Goal: Information Seeking & Learning: Learn about a topic

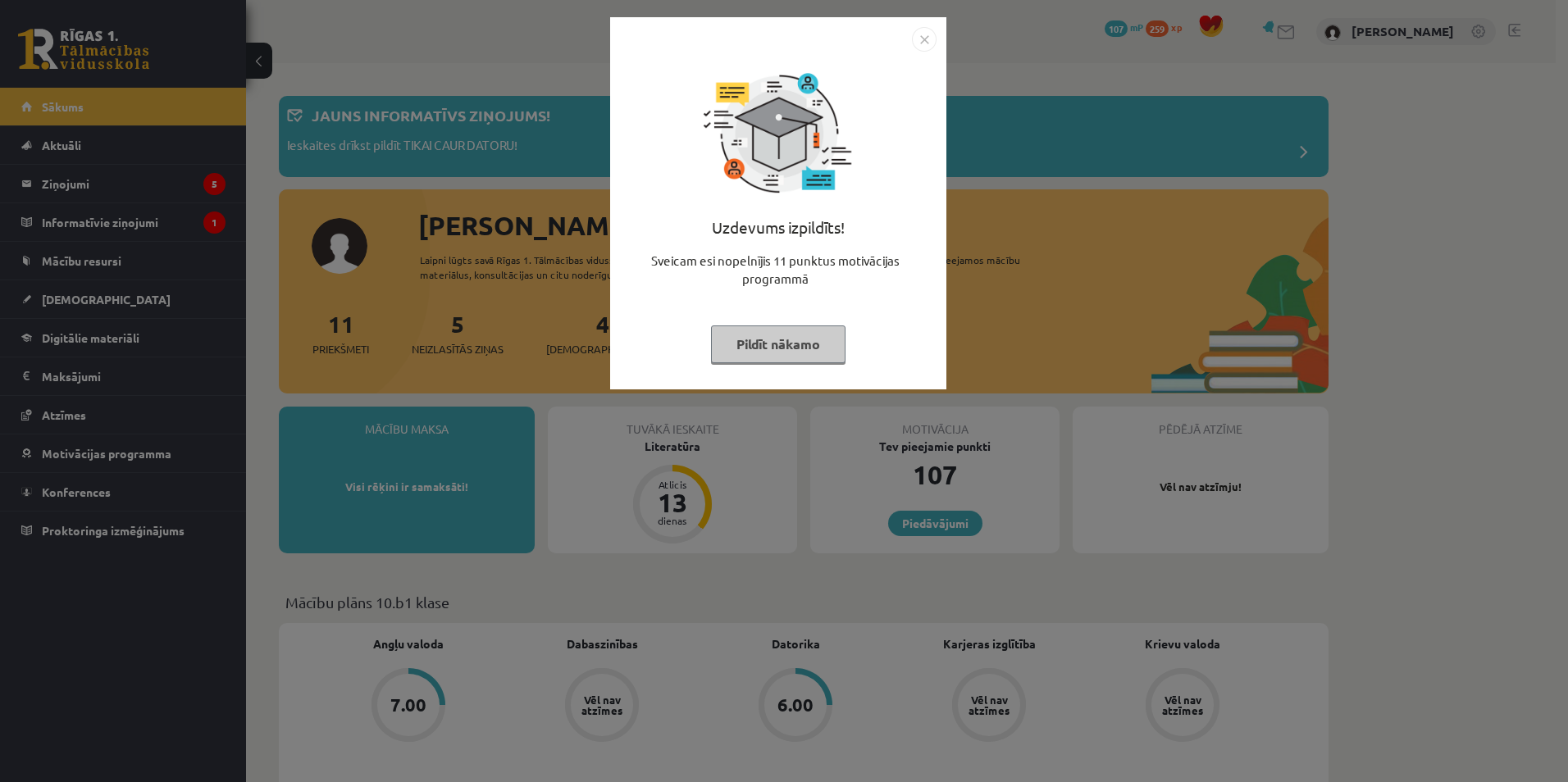
click at [924, 41] on img "Close" at bounding box center [923, 39] width 24 height 24
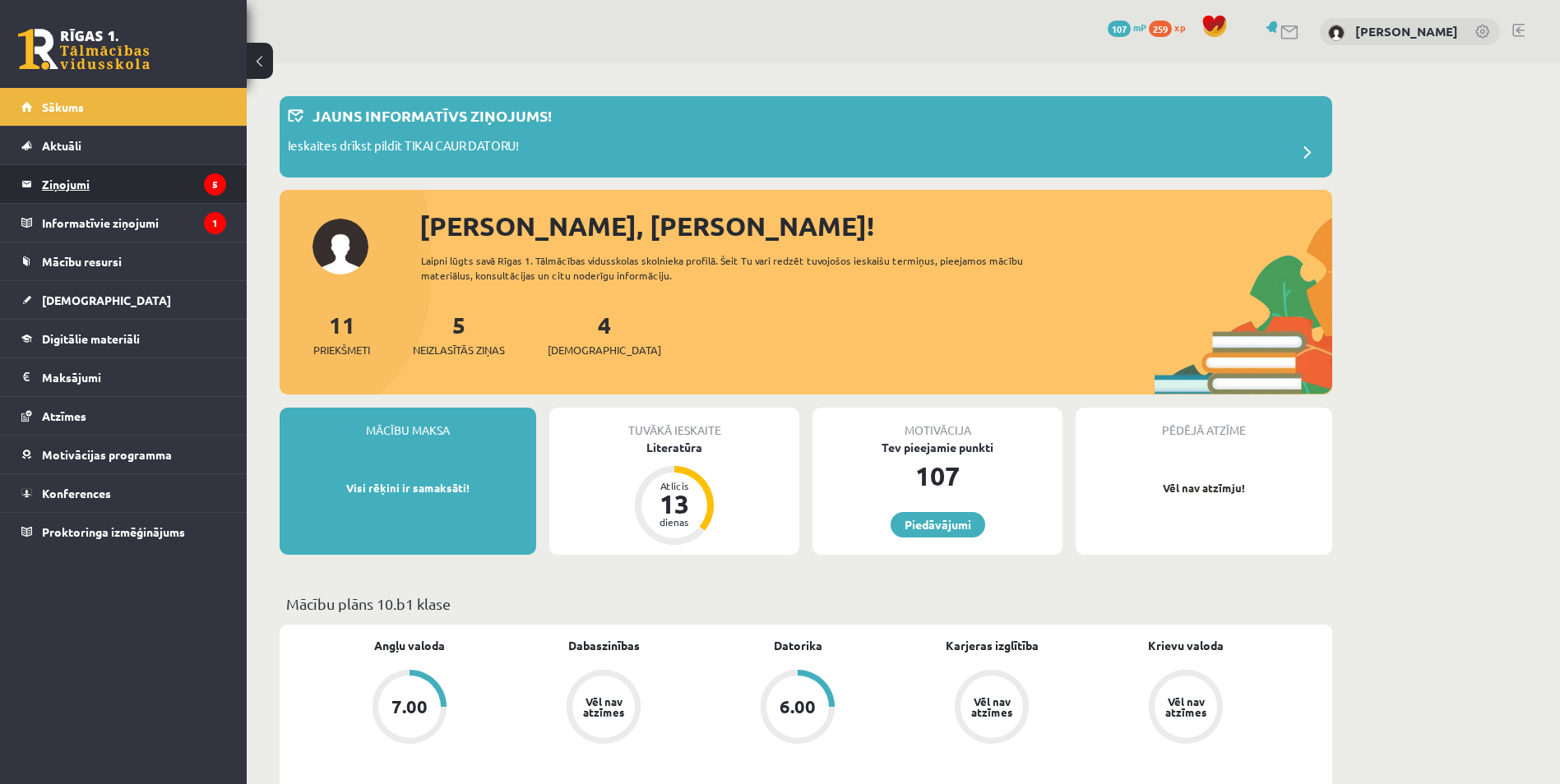
click at [86, 180] on legend "Ziņojumi 5" at bounding box center [134, 183] width 184 height 38
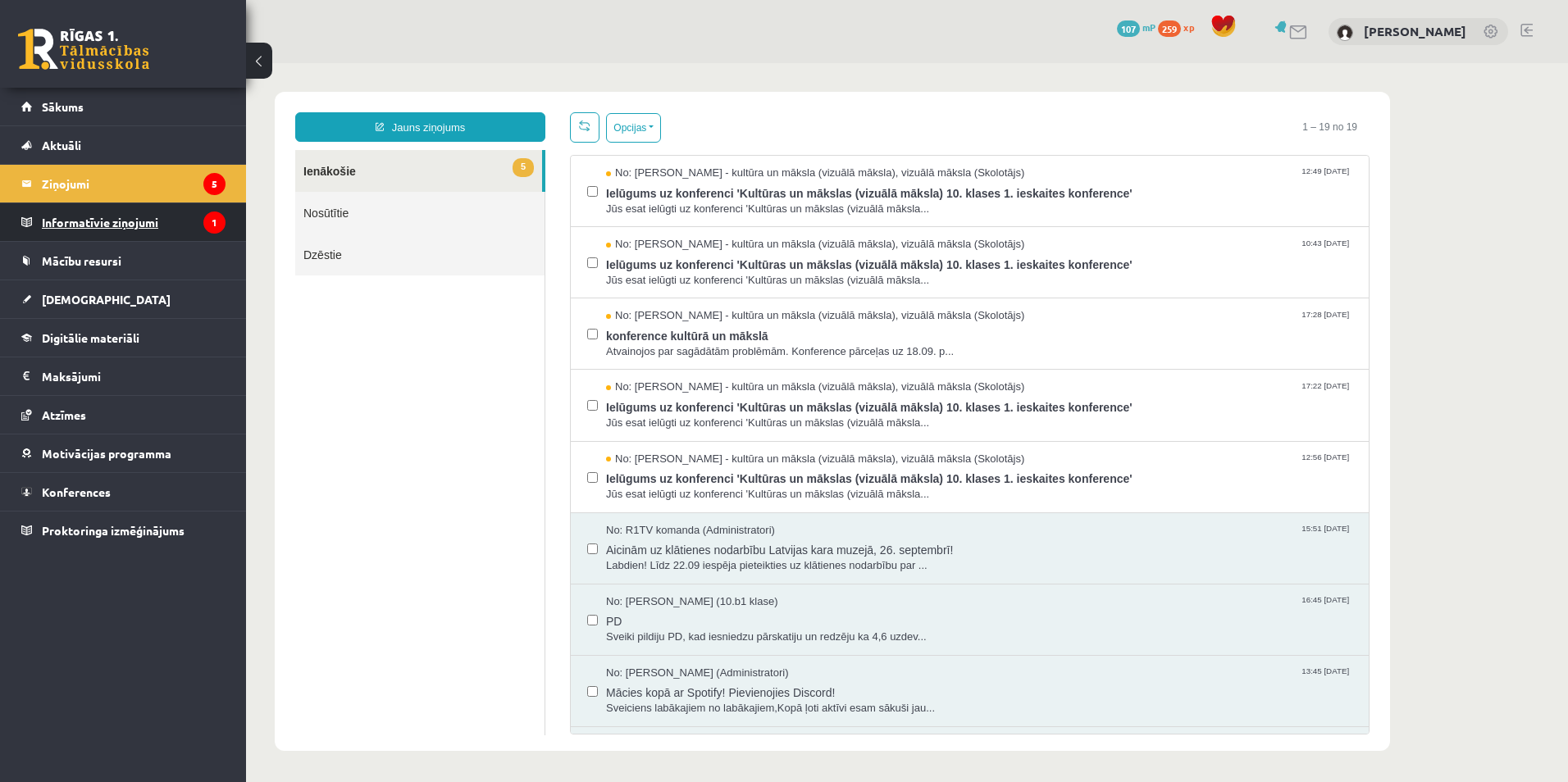
click at [60, 226] on legend "Informatīvie ziņojumi 1" at bounding box center [134, 222] width 184 height 38
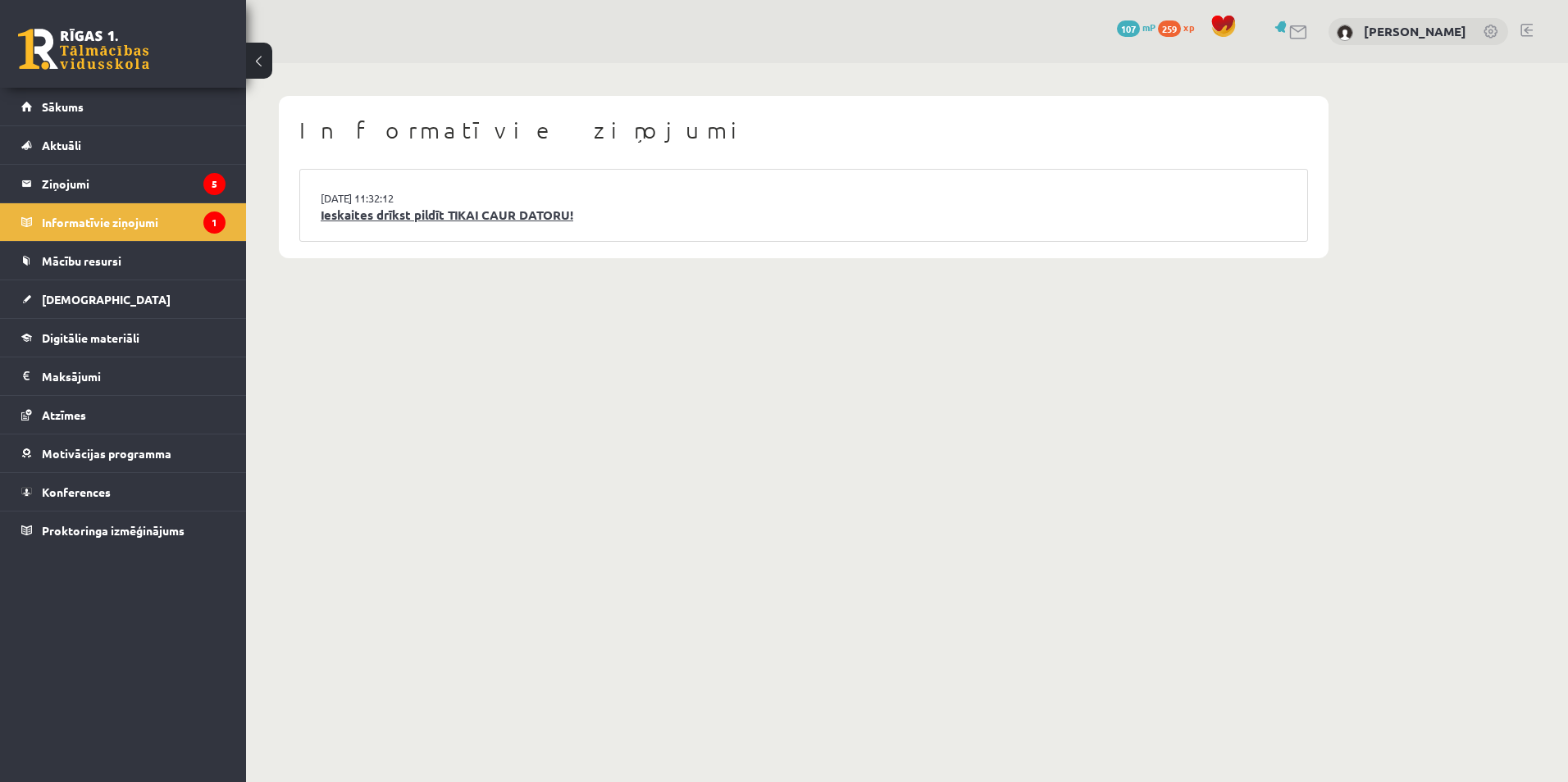
click at [370, 217] on link "Ieskaites drīkst pildīt TIKAI CAUR DATORU!" at bounding box center [803, 215] width 966 height 18
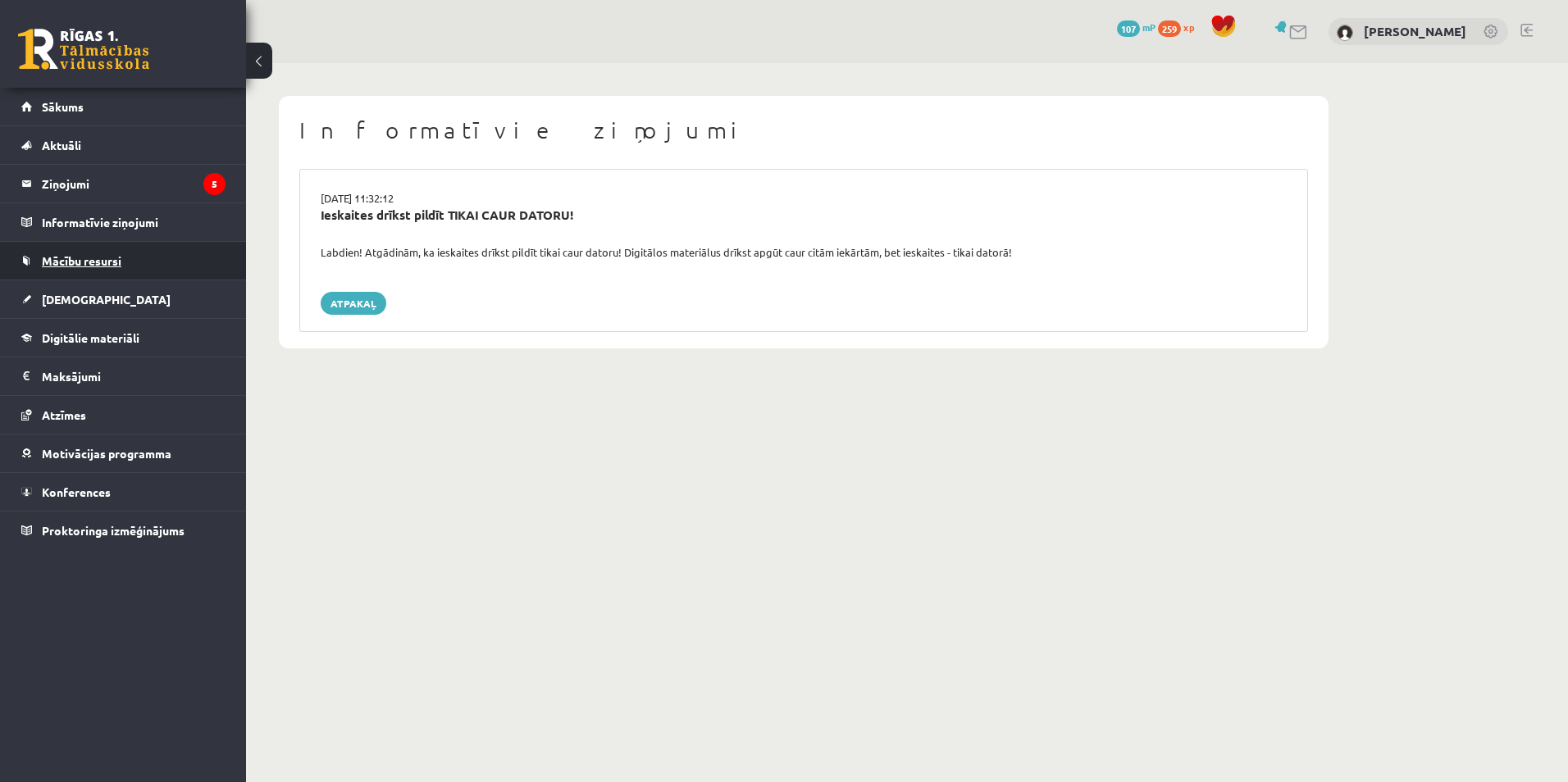
click at [102, 261] on span "Mācību resursi" at bounding box center [81, 260] width 79 height 15
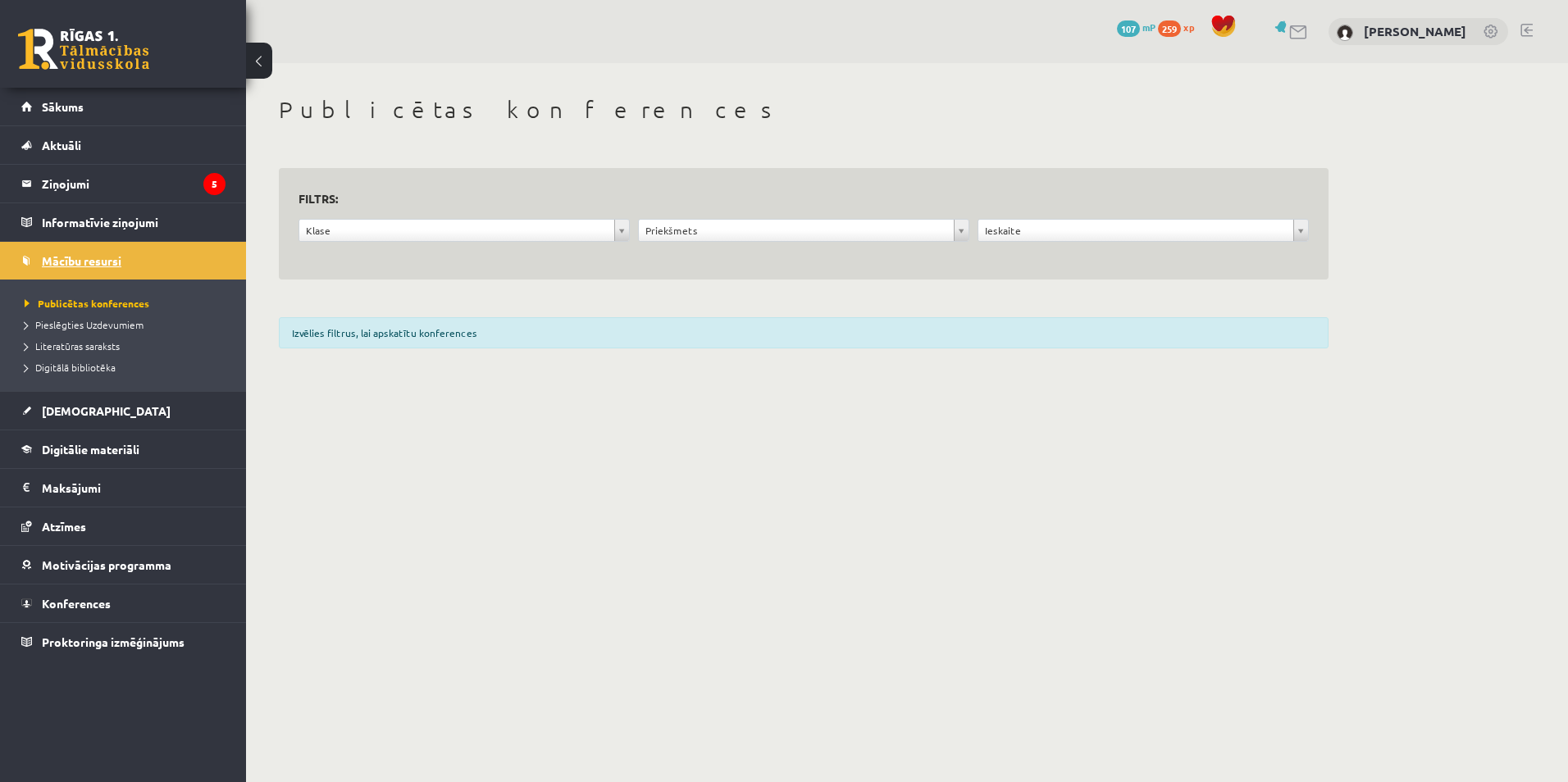
click at [102, 260] on span "Mācību resursi" at bounding box center [81, 260] width 79 height 15
click at [75, 147] on span "Aktuāli" at bounding box center [61, 144] width 40 height 15
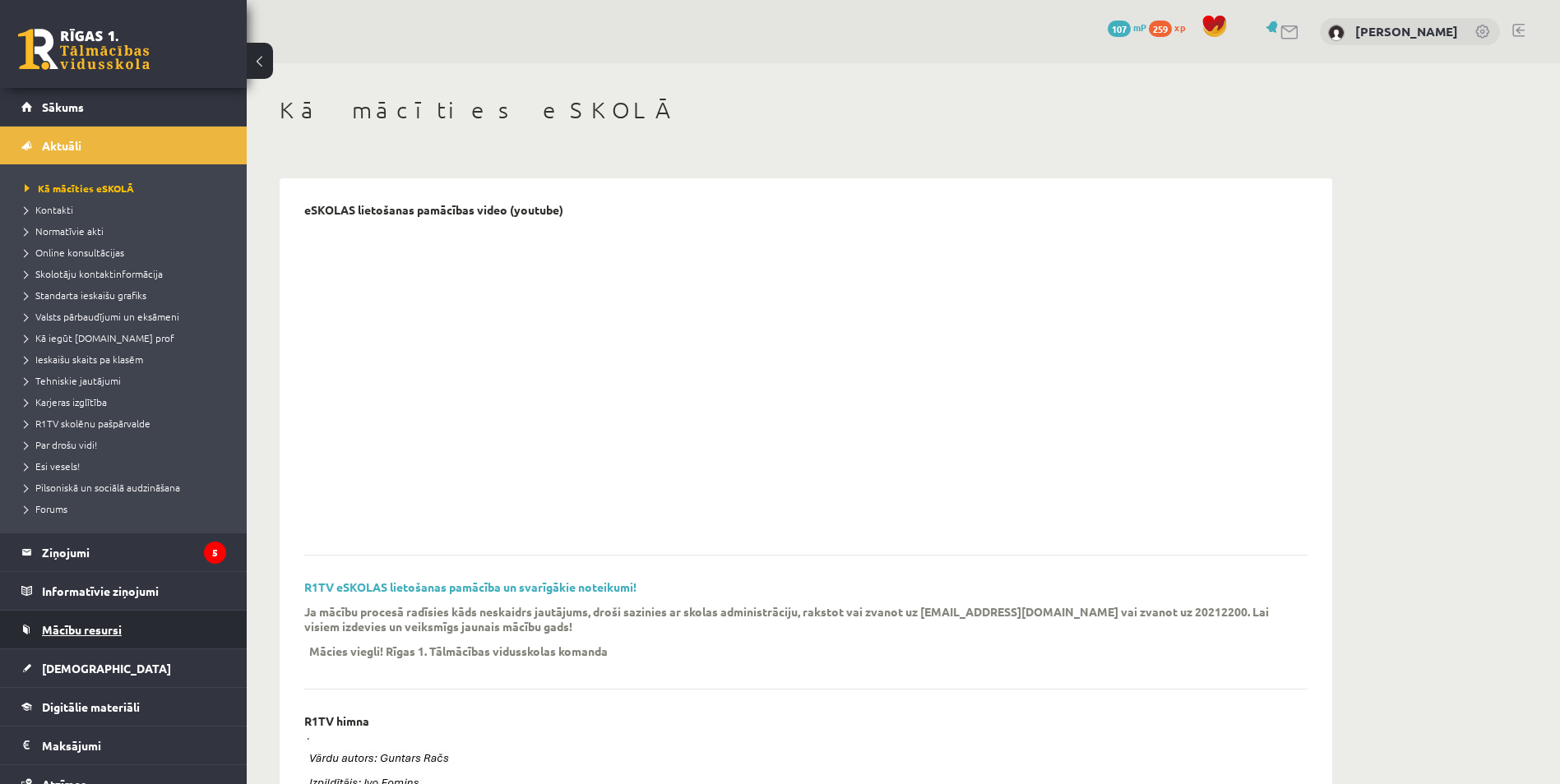
click at [93, 632] on span "Mācību resursi" at bounding box center [82, 629] width 80 height 15
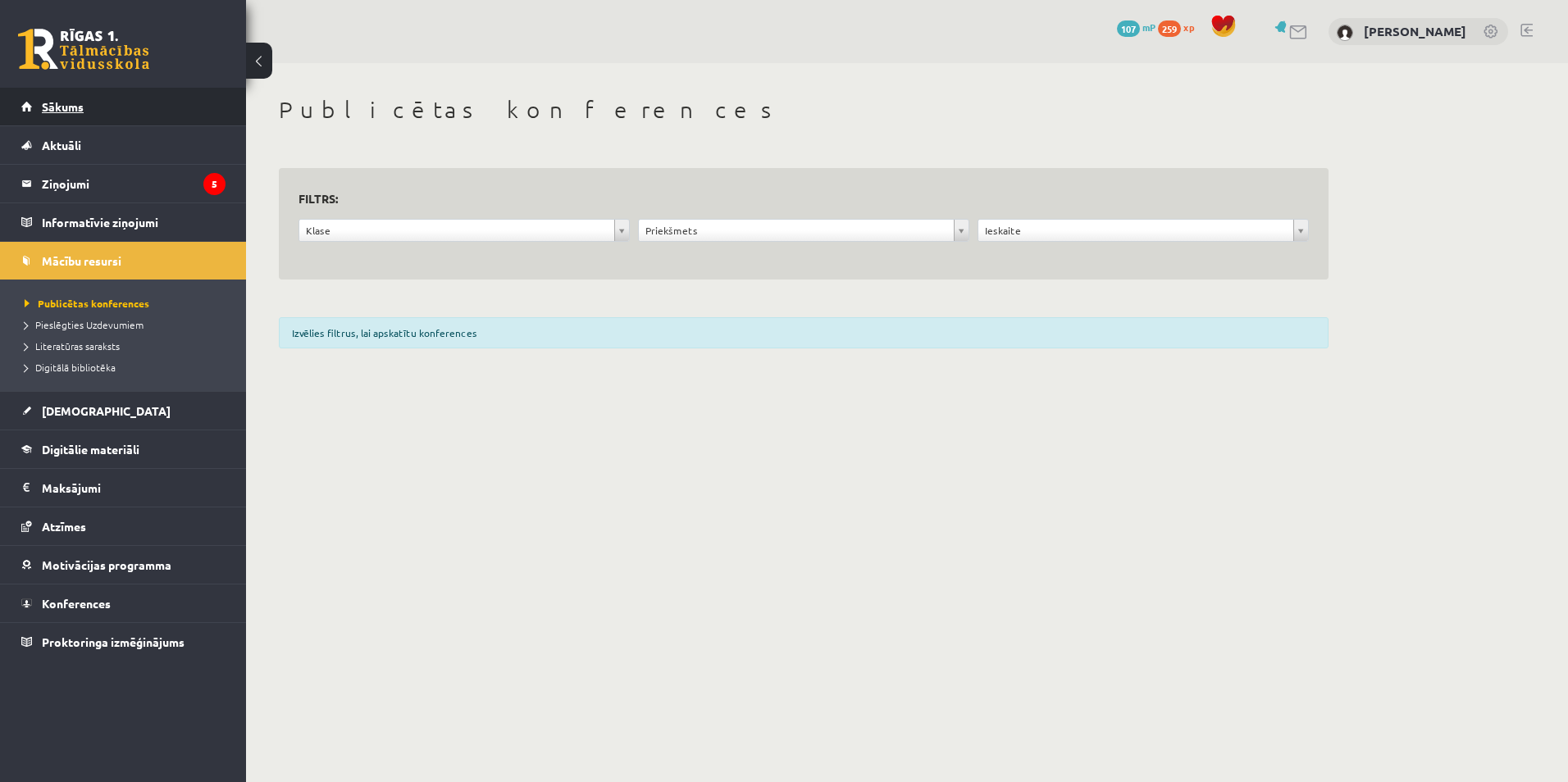
click at [51, 100] on span "Sākums" at bounding box center [62, 106] width 42 height 15
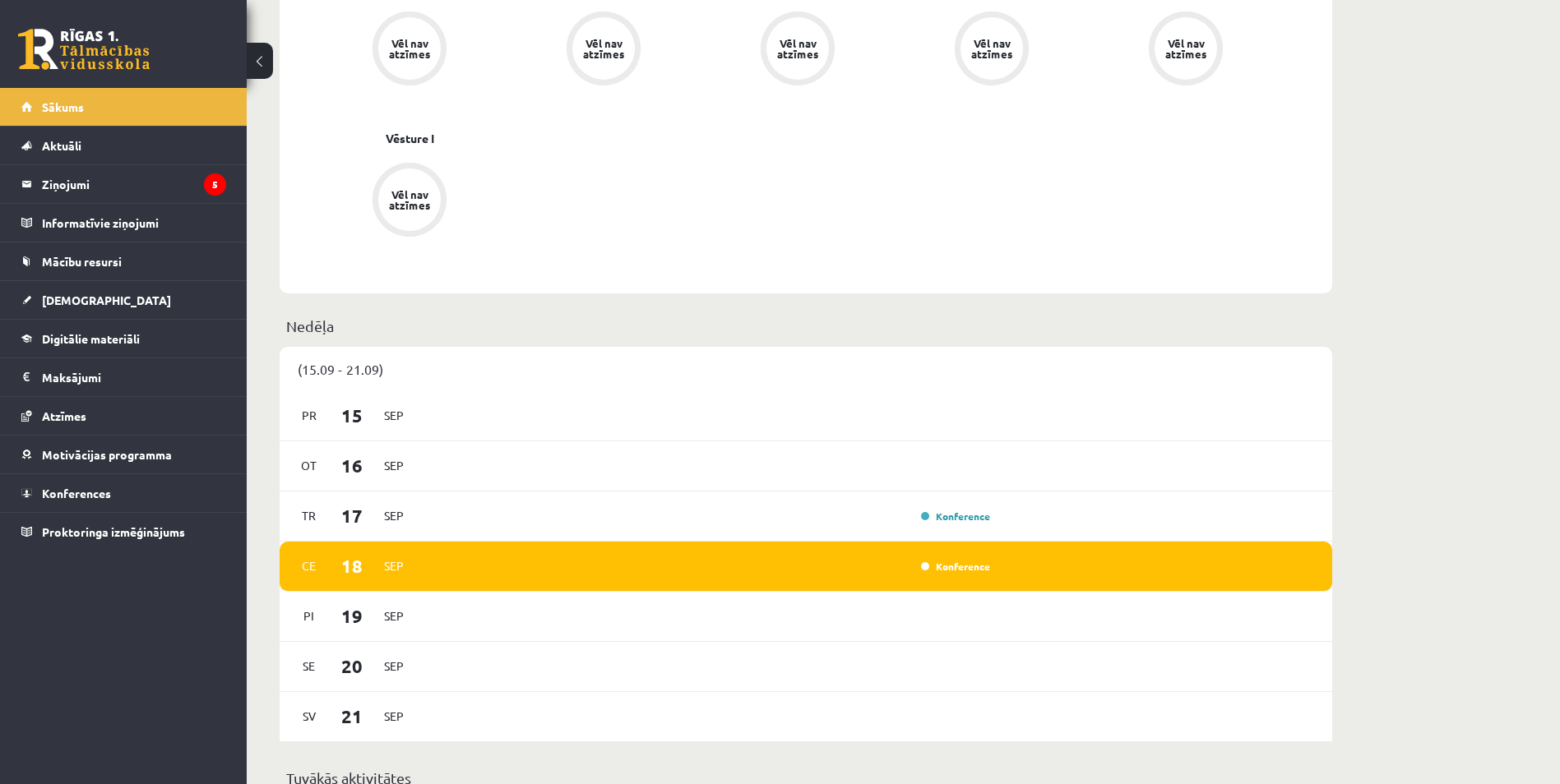
scroll to position [739, 0]
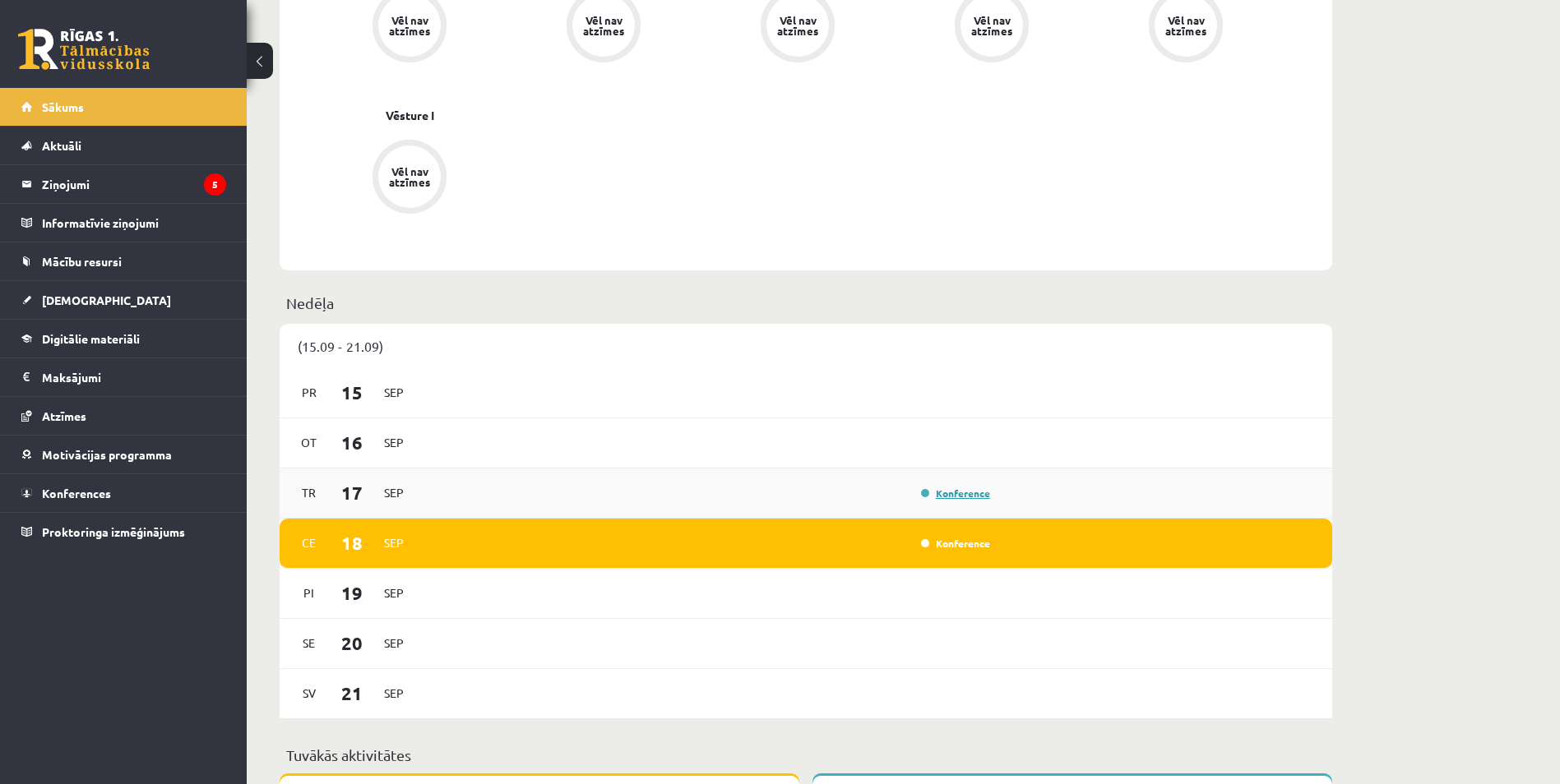
click at [949, 496] on link "Konference" at bounding box center [955, 494] width 69 height 14
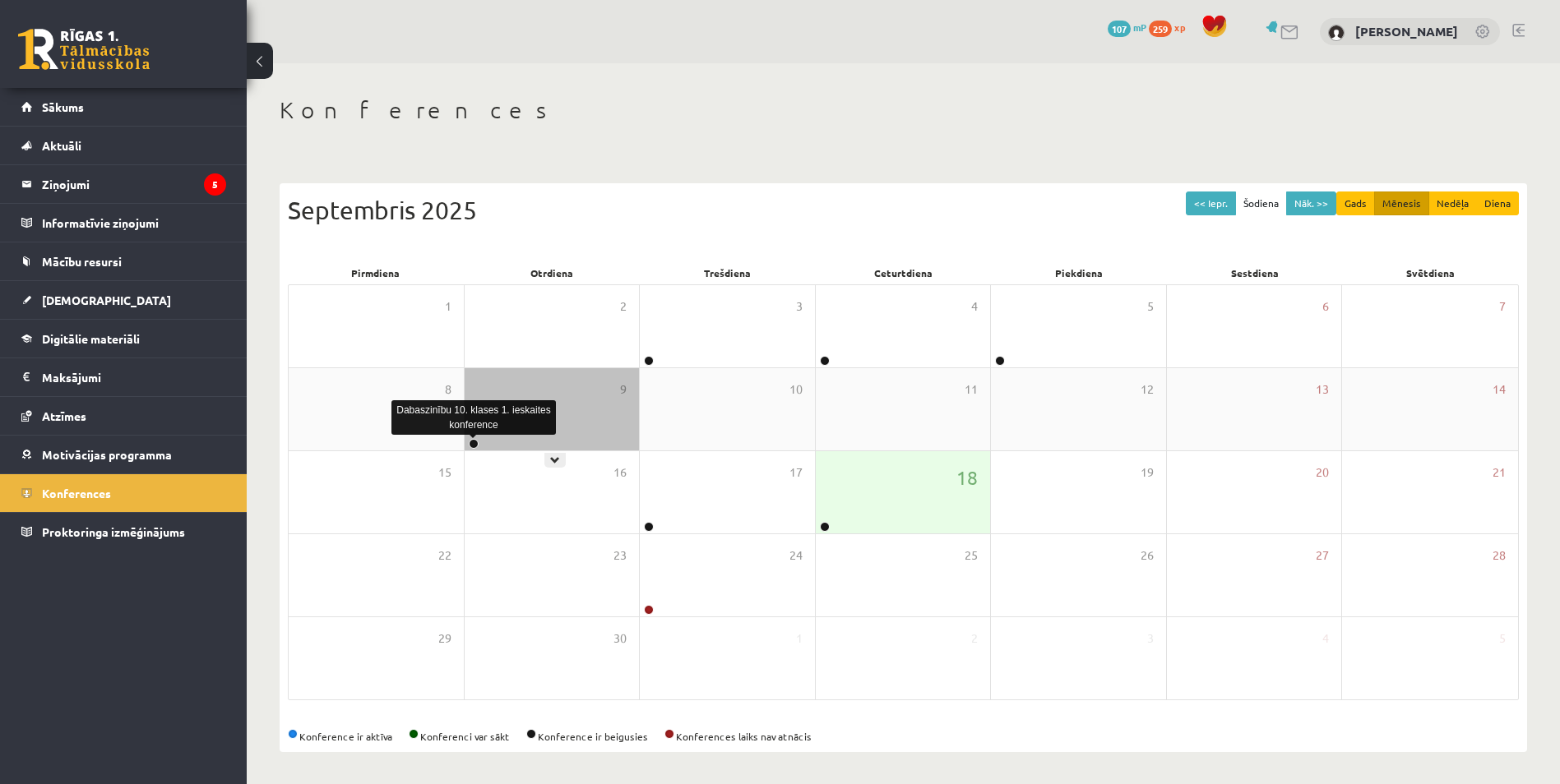
click at [474, 440] on link at bounding box center [474, 443] width 10 height 10
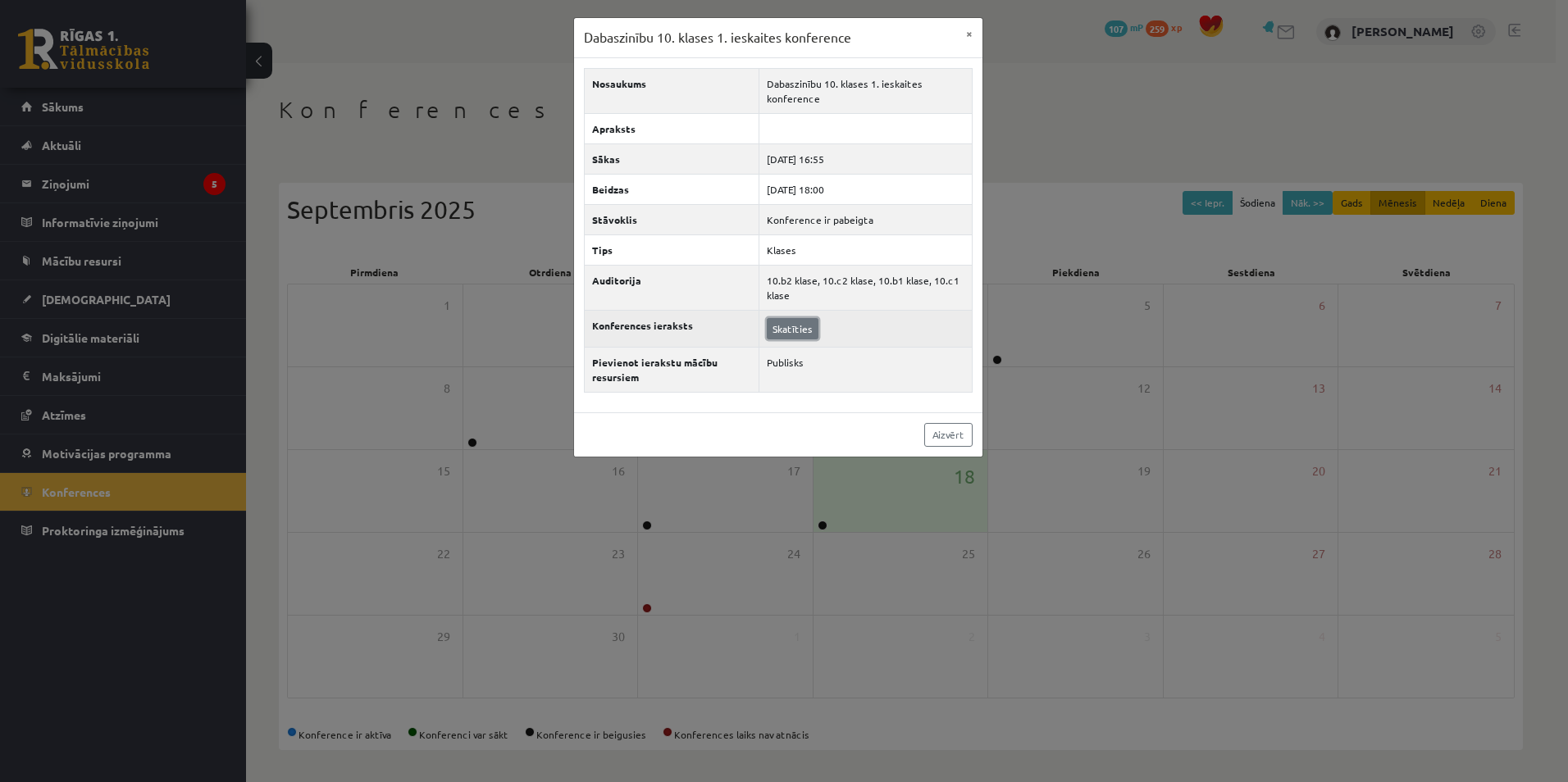
click at [786, 329] on link "Skatīties" at bounding box center [792, 329] width 51 height 21
